Goal: Browse casually

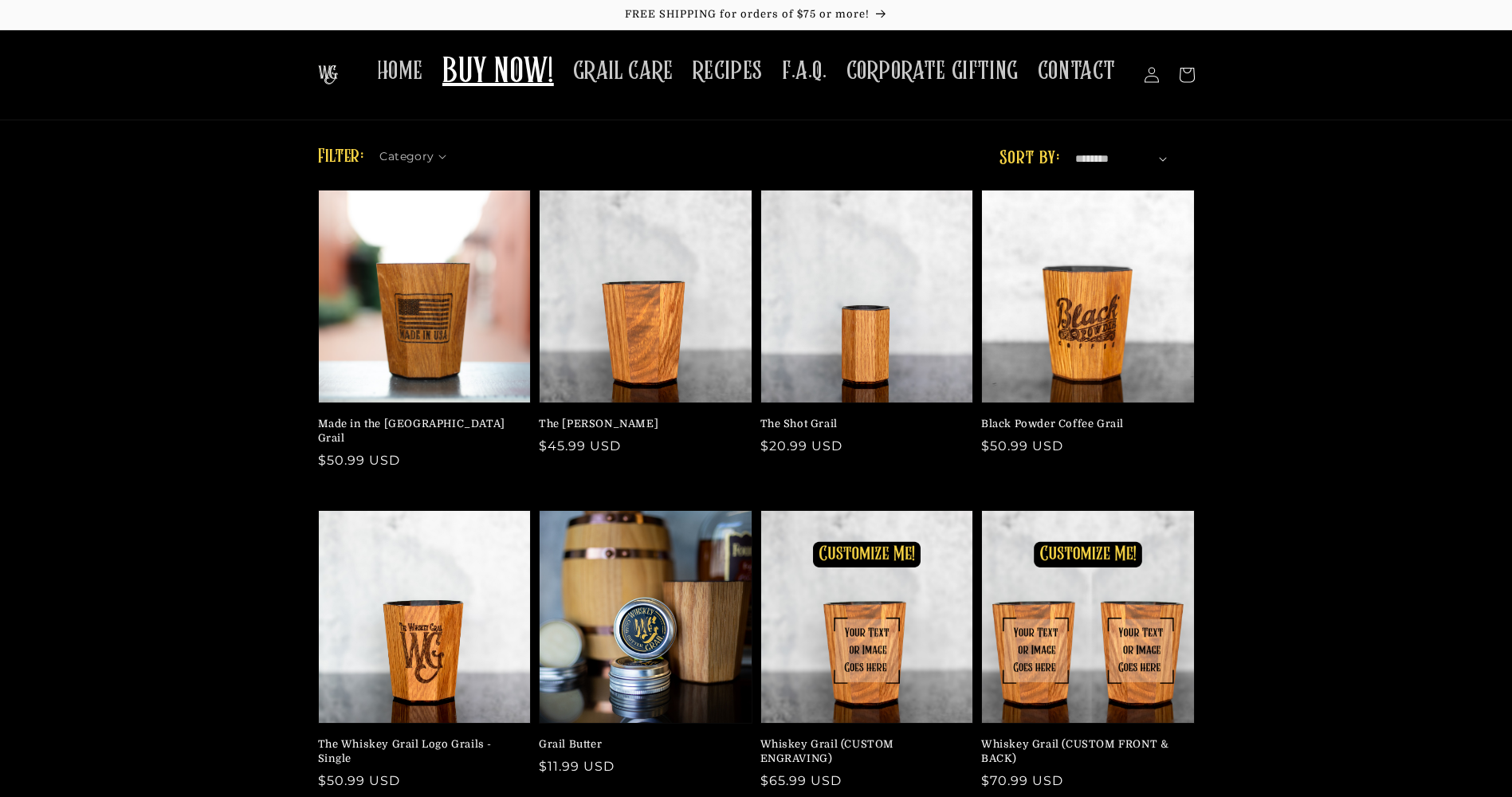
scroll to position [42, 0]
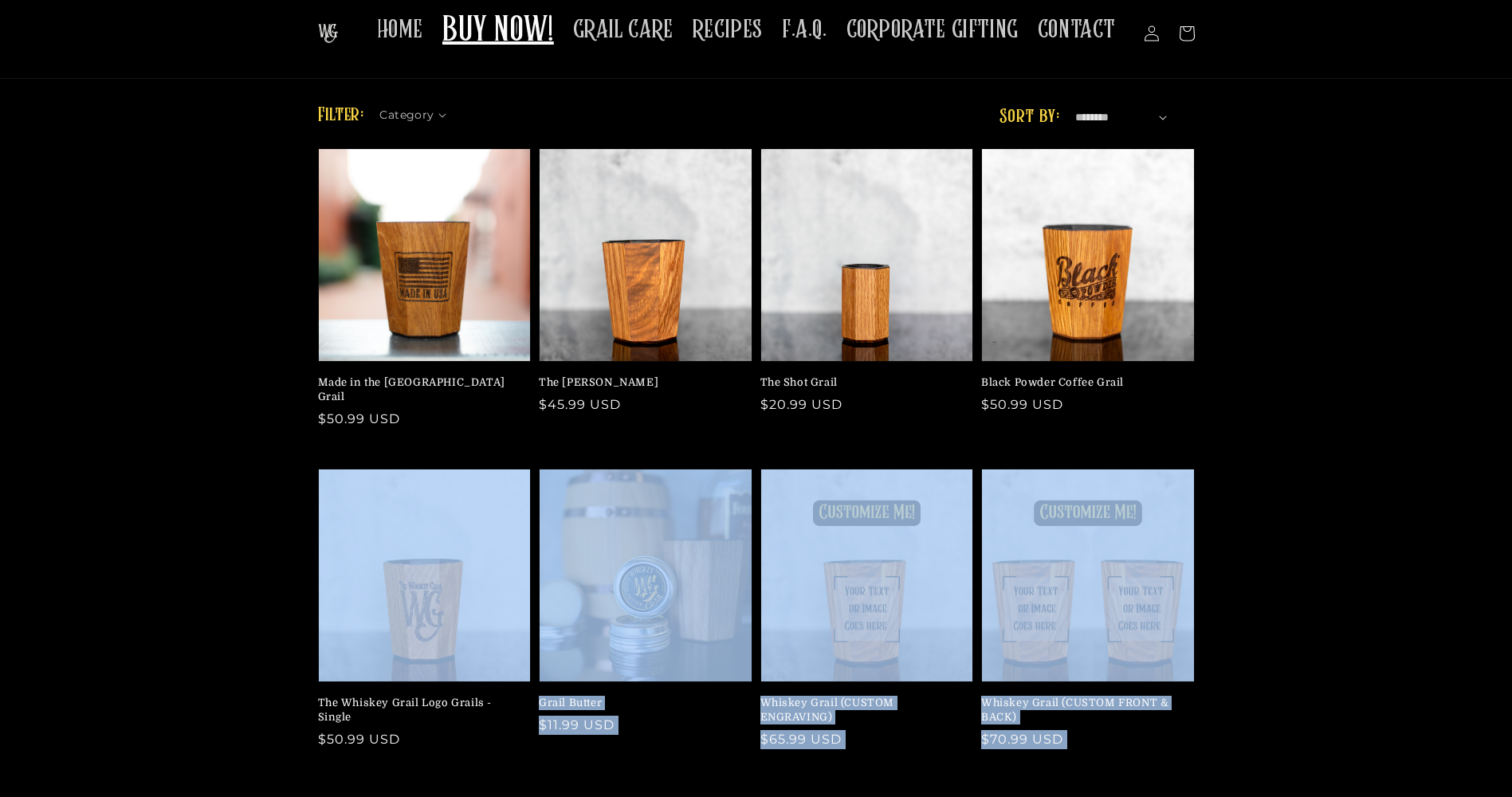
click at [207, 603] on div "Made in the USA Grail Regular price $50.99 USD Regular price Sale price $50.99 …" at bounding box center [756, 487] width 1512 height 676
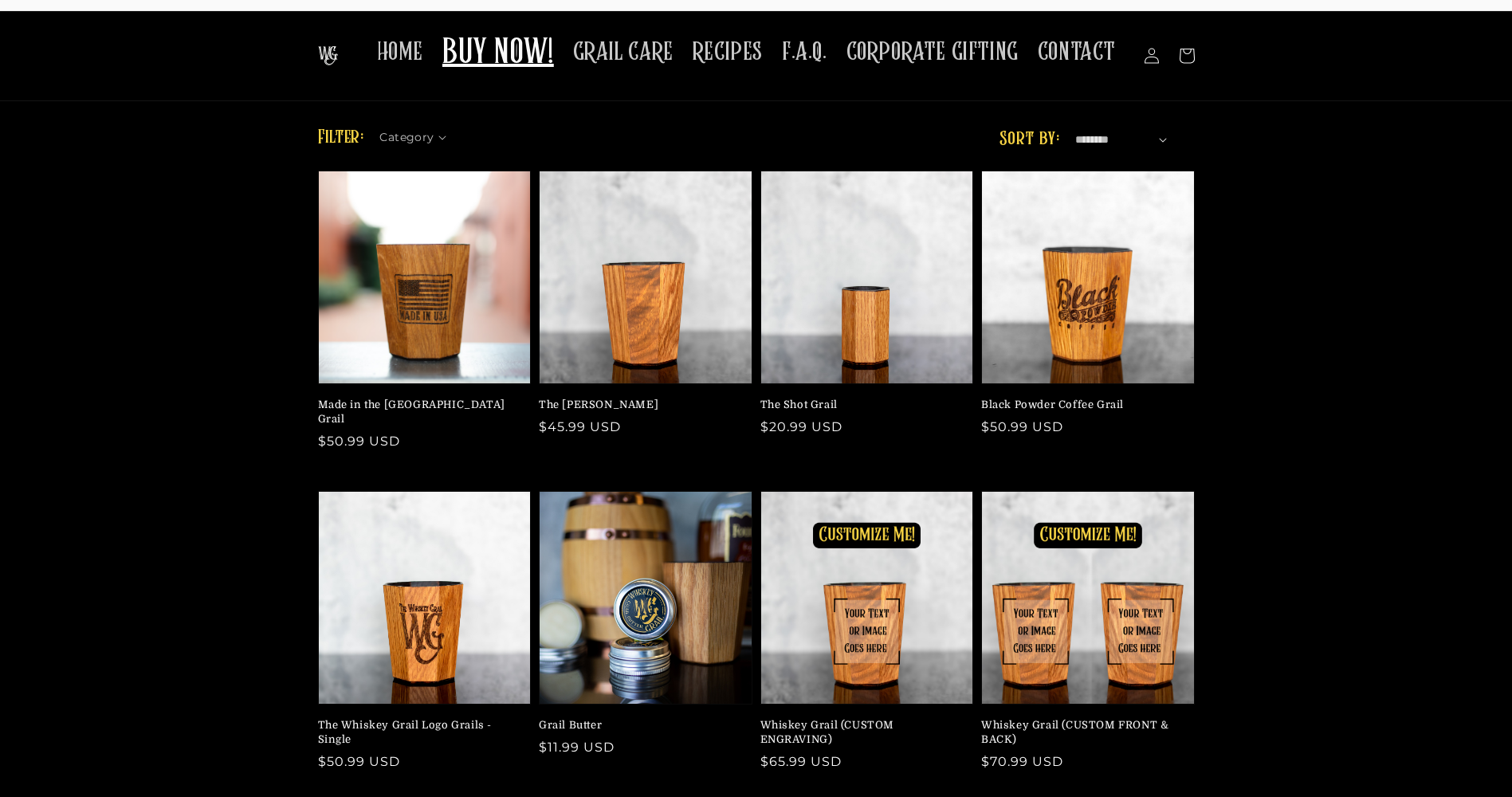
scroll to position [0, 0]
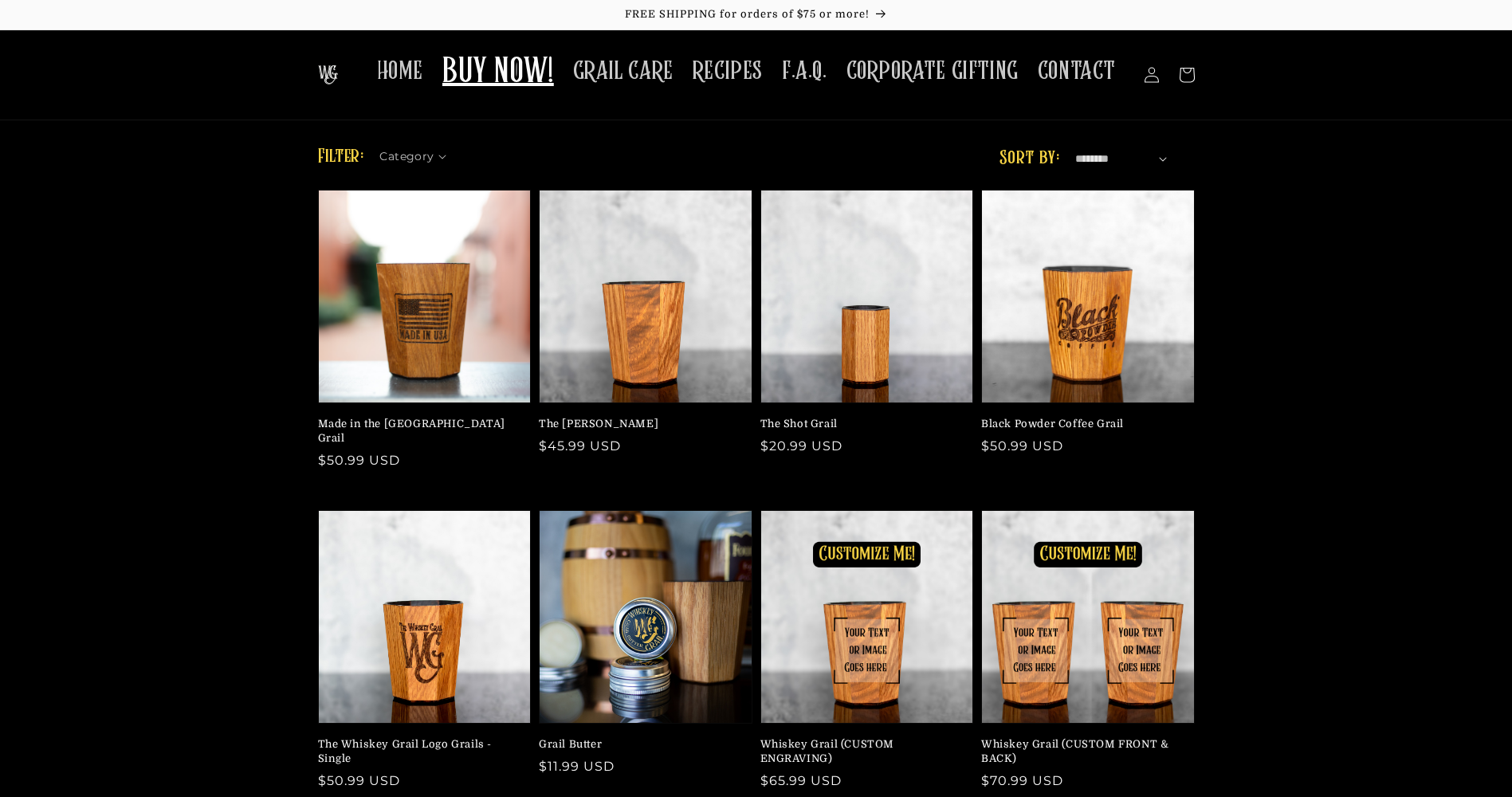
click at [335, 74] on img at bounding box center [328, 74] width 20 height 19
